Goal: Check status: Check status

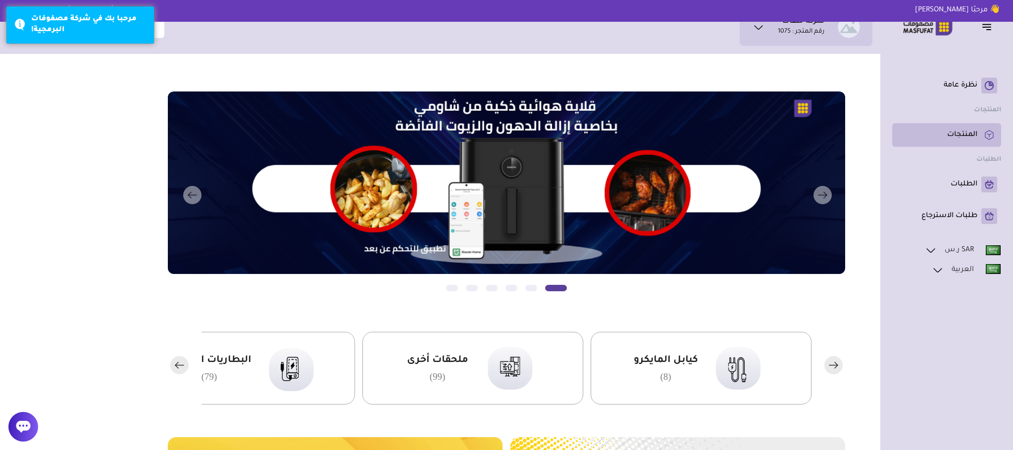
click at [982, 128] on rect at bounding box center [989, 135] width 16 height 16
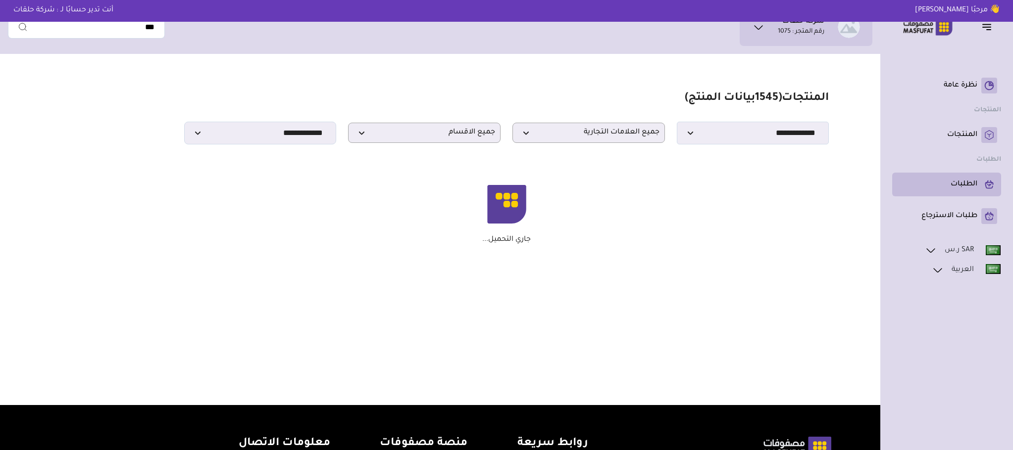
click at [982, 189] on rect at bounding box center [989, 185] width 16 height 16
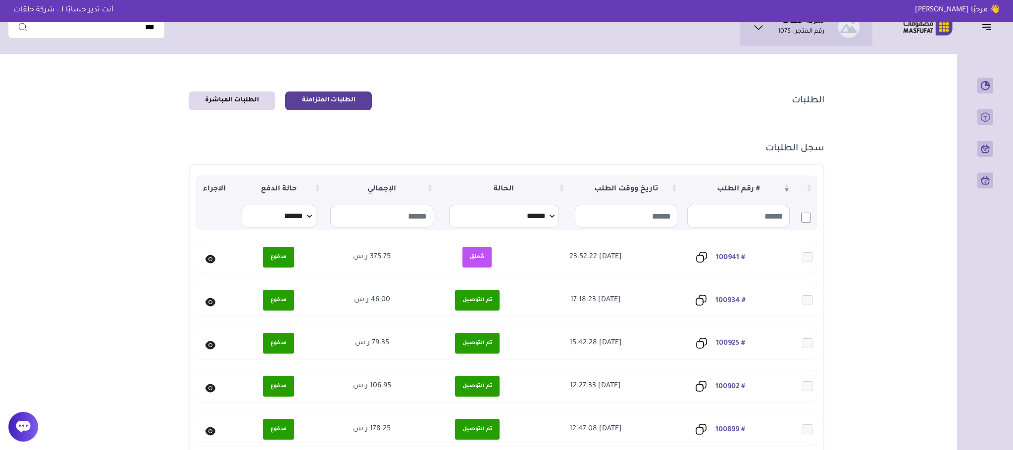
click at [731, 340] on link "# 100925" at bounding box center [730, 344] width 29 height 8
